Goal: Information Seeking & Learning: Learn about a topic

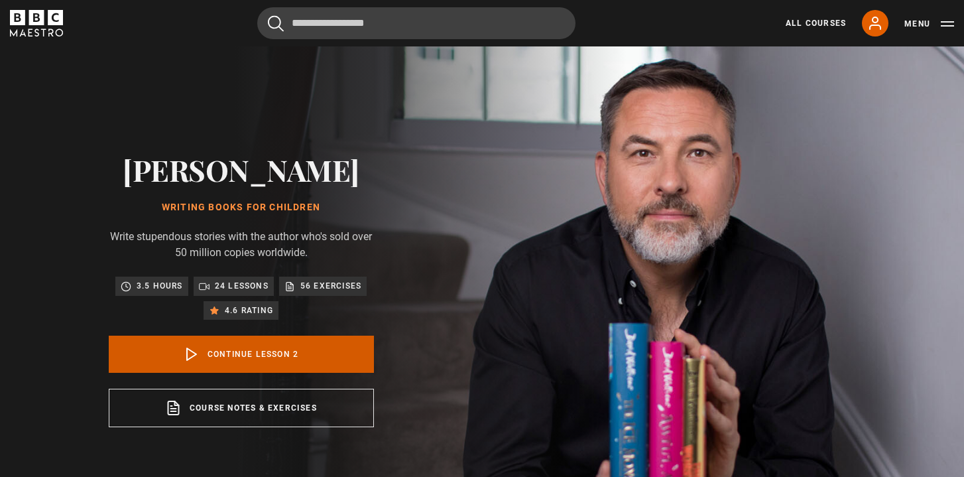
click at [304, 349] on link "Continue lesson 2" at bounding box center [241, 353] width 265 height 37
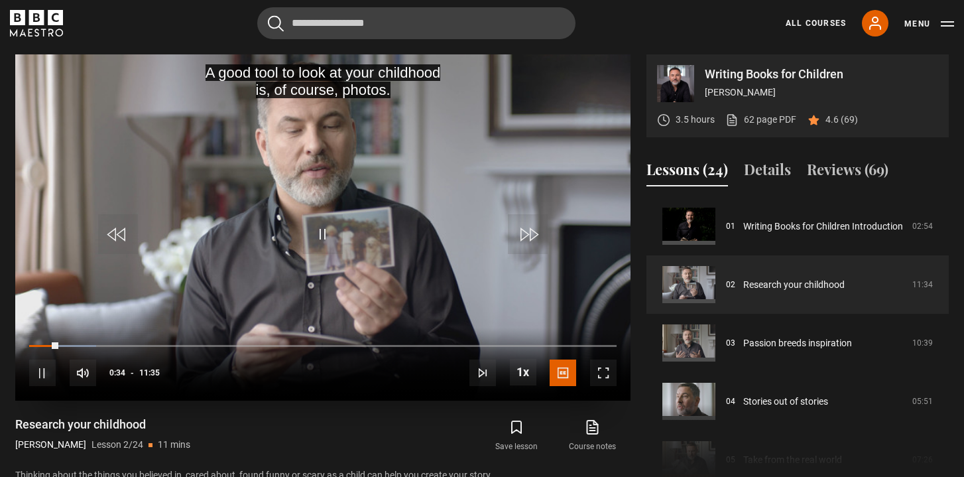
click at [102, 341] on div "10s Skip Back 10 seconds Pause 10s Skip Forward 10 seconds Loaded : 11.45% 01:0…" at bounding box center [322, 364] width 615 height 74
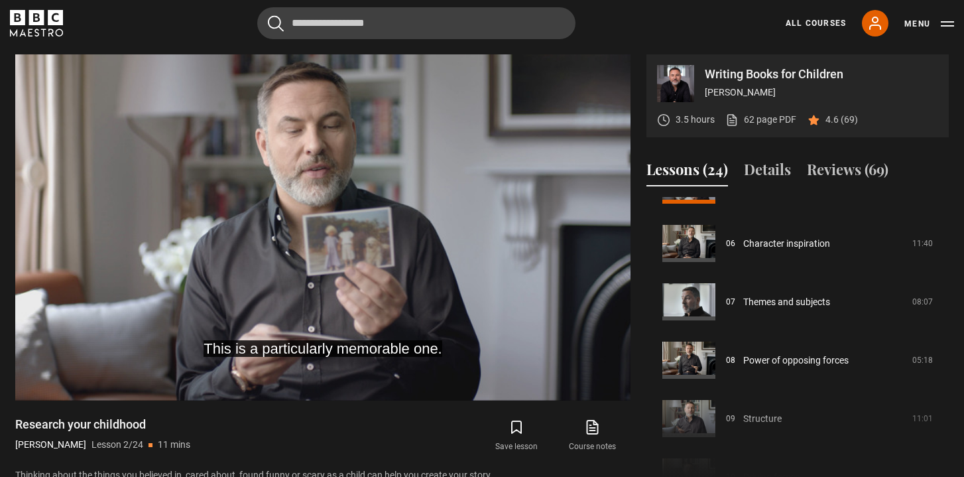
scroll to position [334, 0]
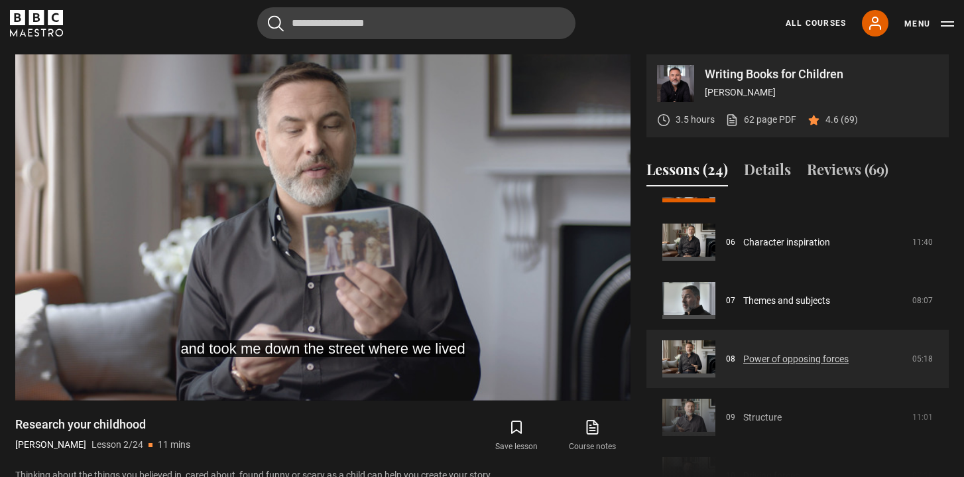
click at [757, 358] on link "Power of opposing forces" at bounding box center [795, 359] width 105 height 14
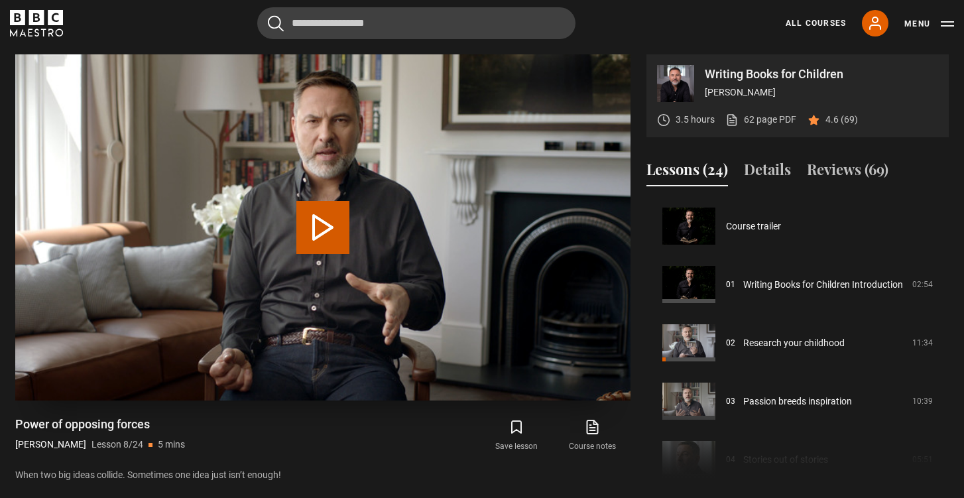
scroll to position [408, 0]
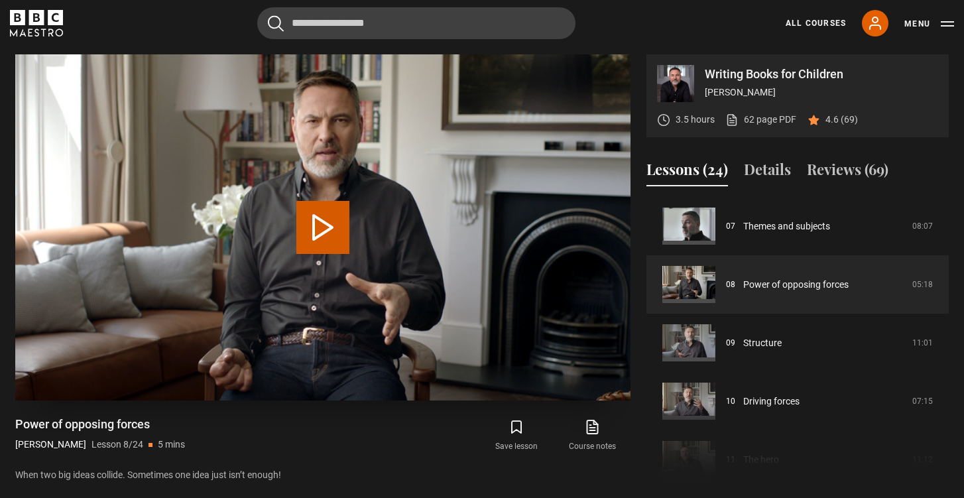
click at [326, 241] on button "Play Lesson Power of opposing forces" at bounding box center [322, 227] width 53 height 53
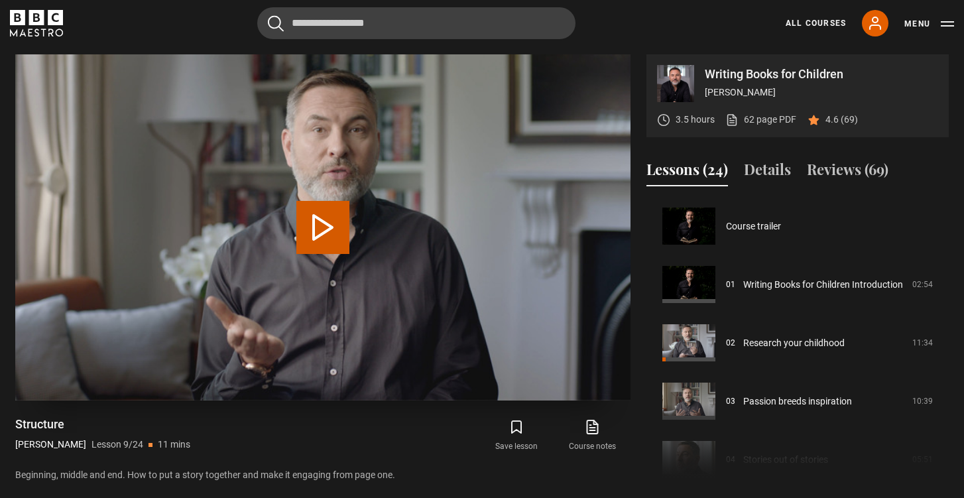
scroll to position [467, 0]
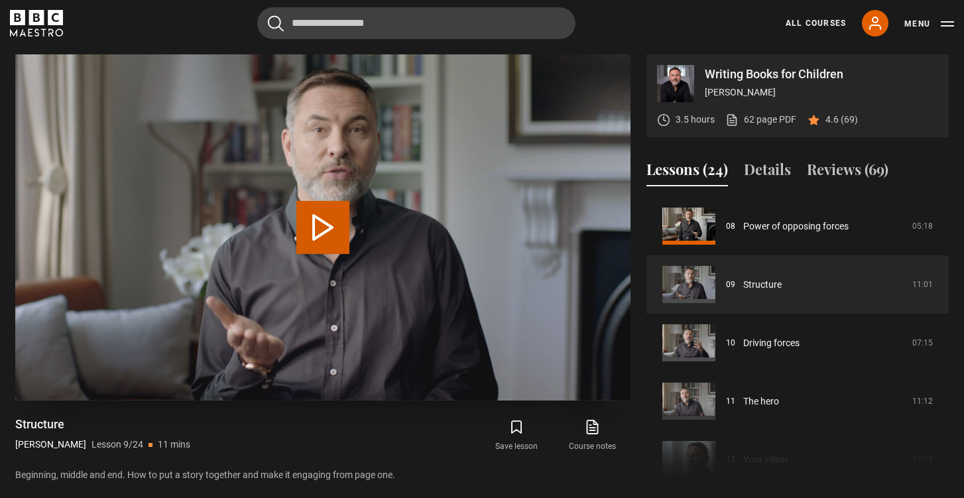
click at [319, 225] on button "Play Lesson Structure" at bounding box center [322, 227] width 53 height 53
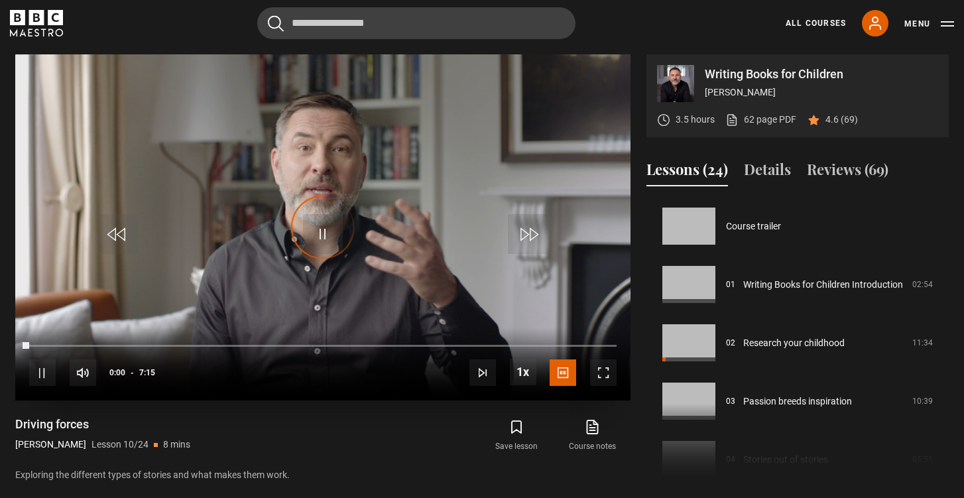
scroll to position [525, 0]
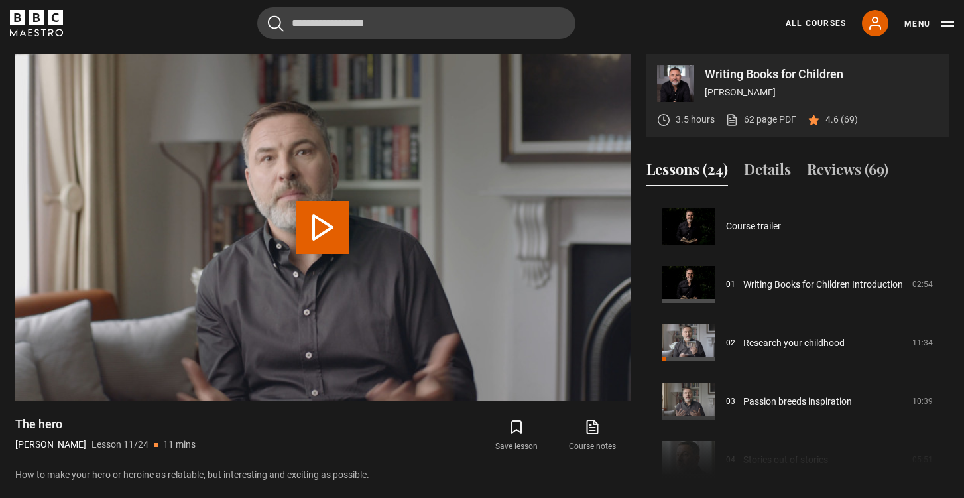
scroll to position [583, 0]
